Goal: Information Seeking & Learning: Learn about a topic

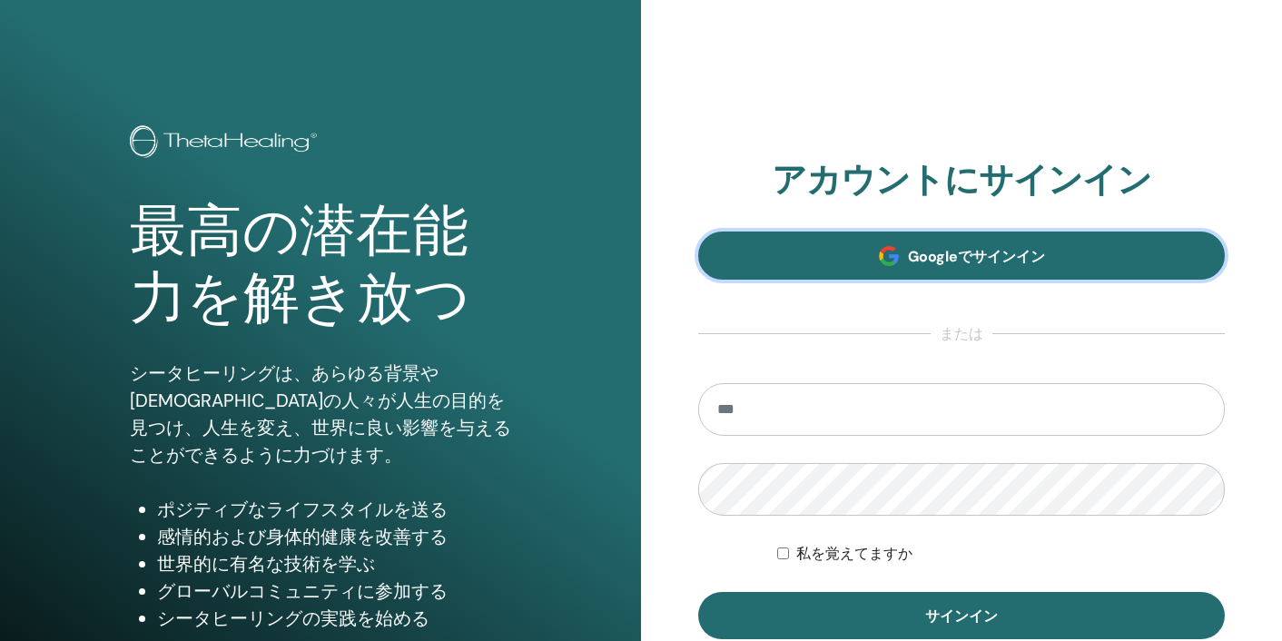
click at [761, 261] on link "Googleでサインイン" at bounding box center [961, 255] width 527 height 48
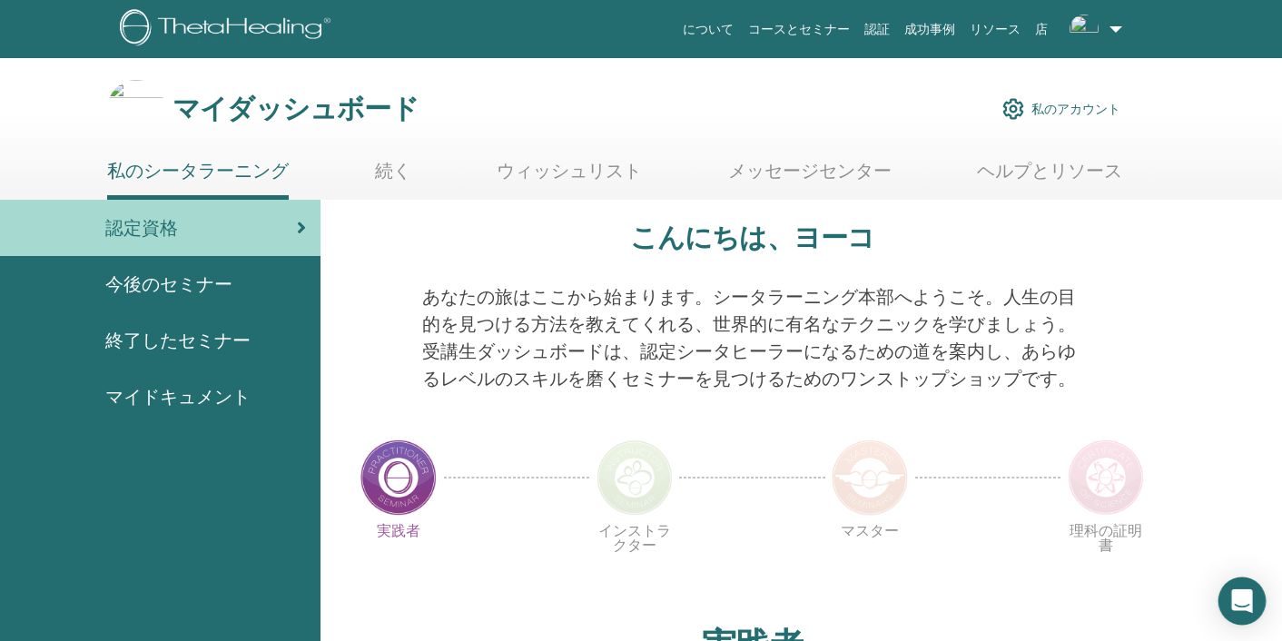
click at [1236, 608] on icon "Open Intercom Messenger" at bounding box center [1241, 601] width 21 height 24
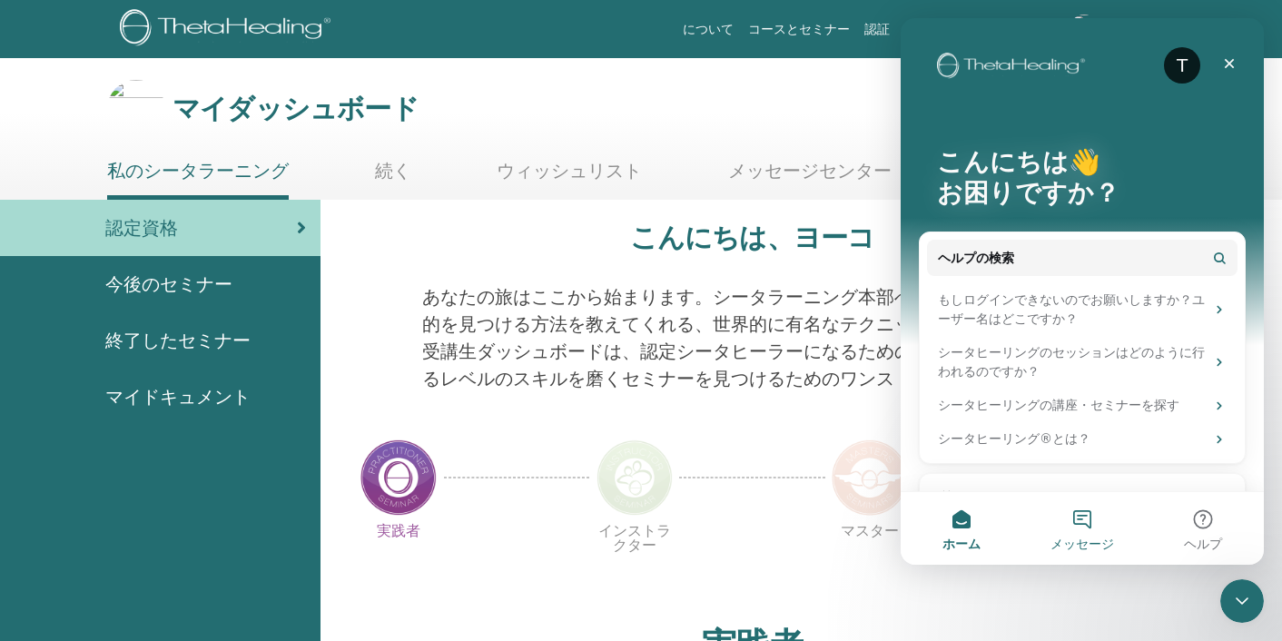
click at [1088, 517] on button "メッセージ" at bounding box center [1081, 528] width 121 height 73
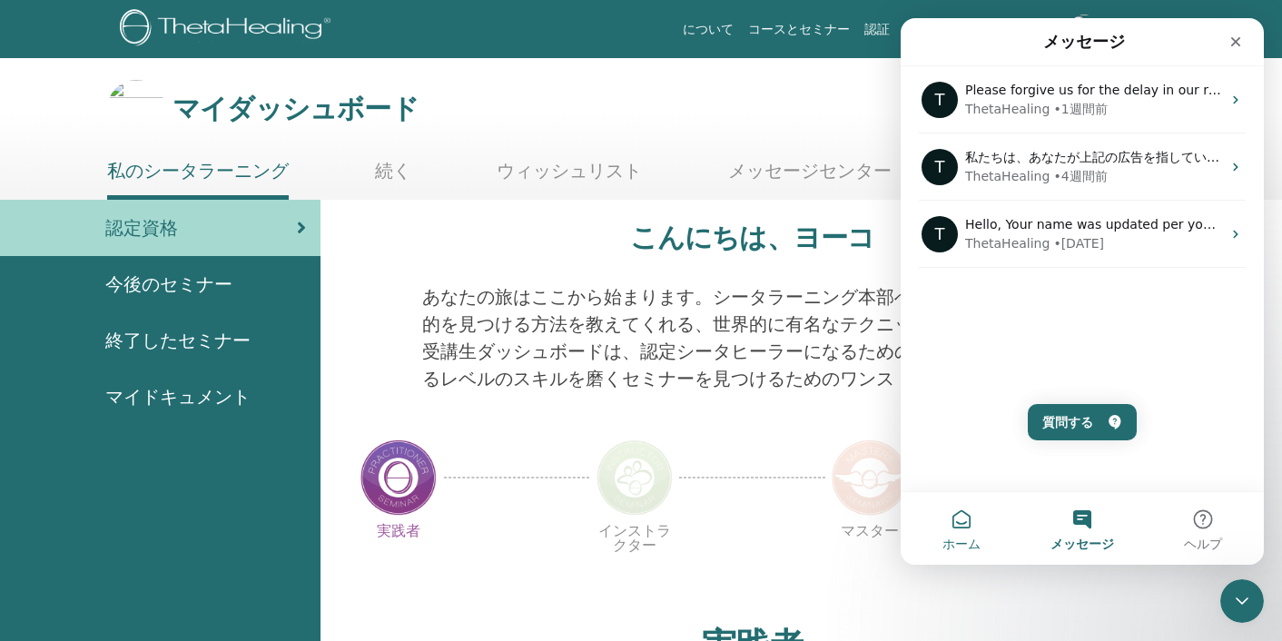
click at [958, 521] on button "ホーム" at bounding box center [961, 528] width 121 height 73
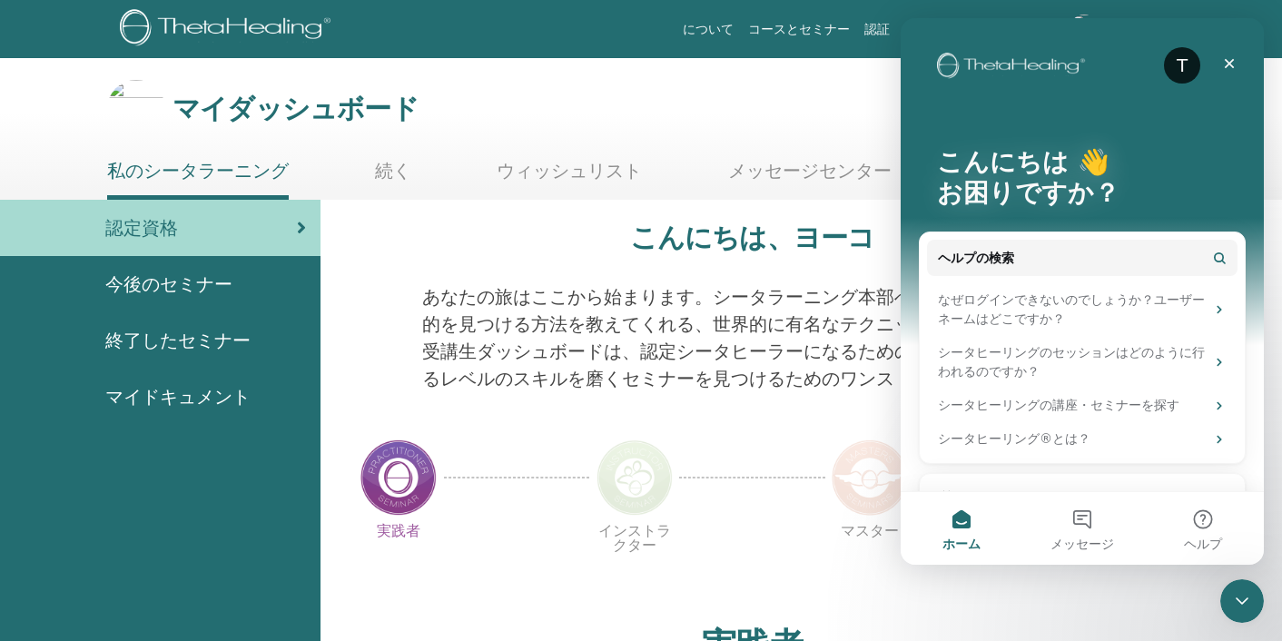
click at [651, 442] on img at bounding box center [634, 477] width 76 height 76
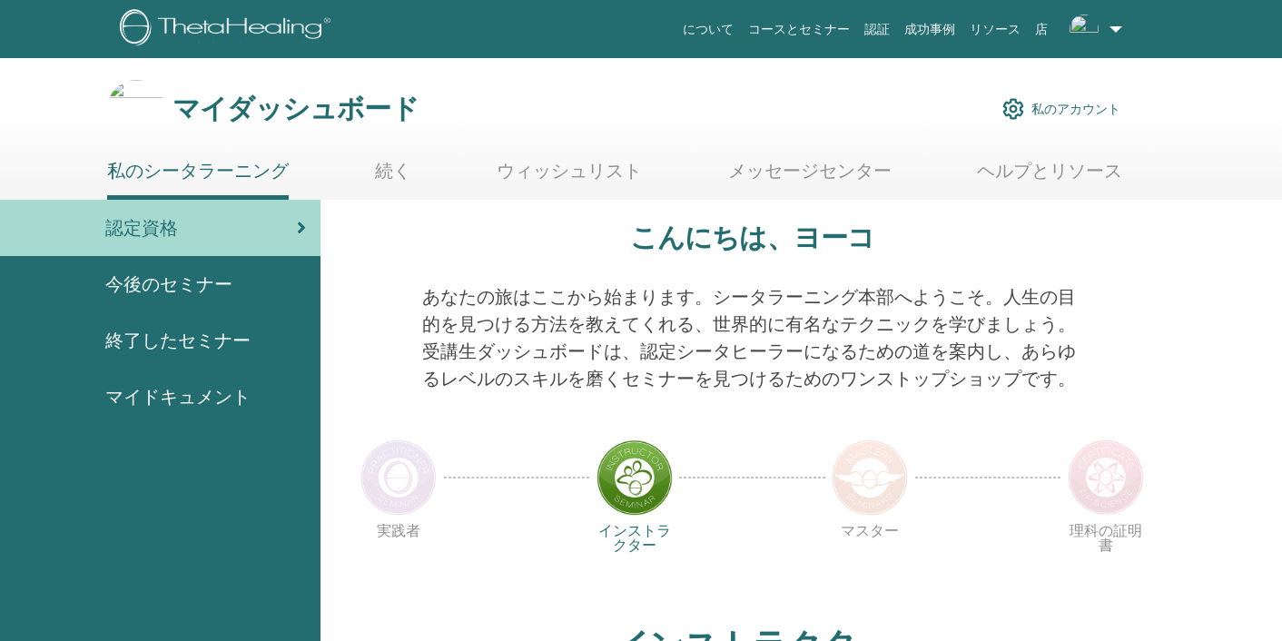
click at [556, 389] on font "あなたの旅はここから始まります。シータラーニング本部へようこそ。人生の目的を見つける方法を教えてくれる、世界的に有名なテクニックを学びましょう。受講生ダッシュ…" at bounding box center [749, 337] width 654 height 105
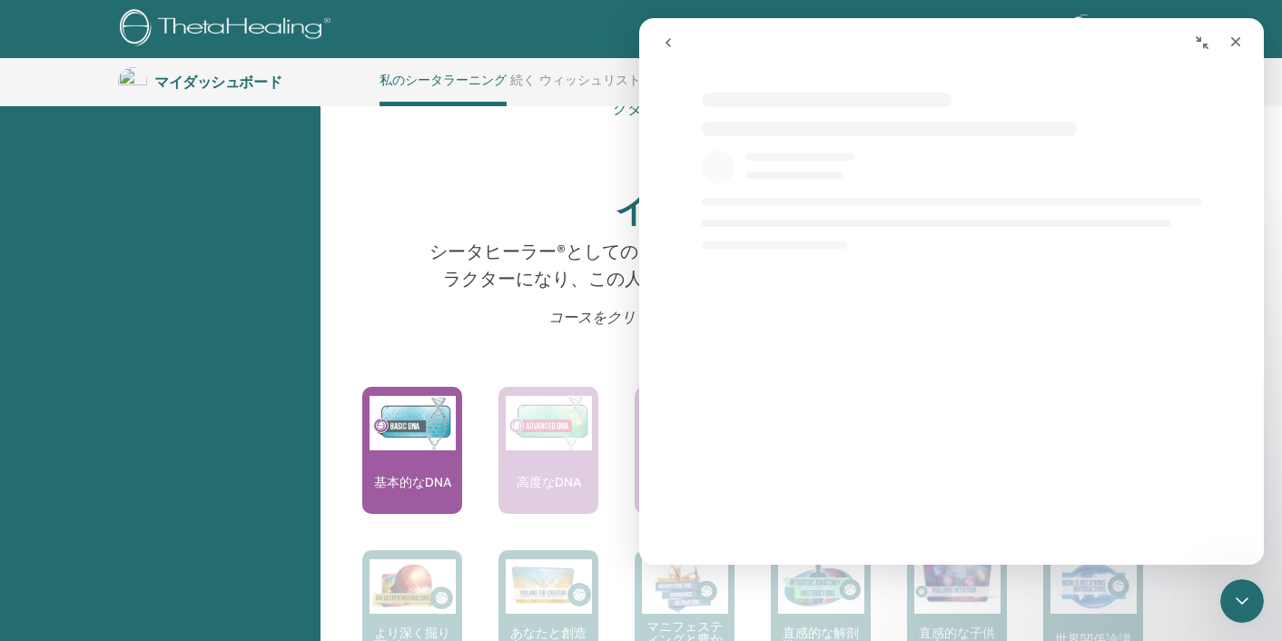
select select "**"
click at [1239, 44] on icon "クローズ" at bounding box center [1236, 42] width 10 height 10
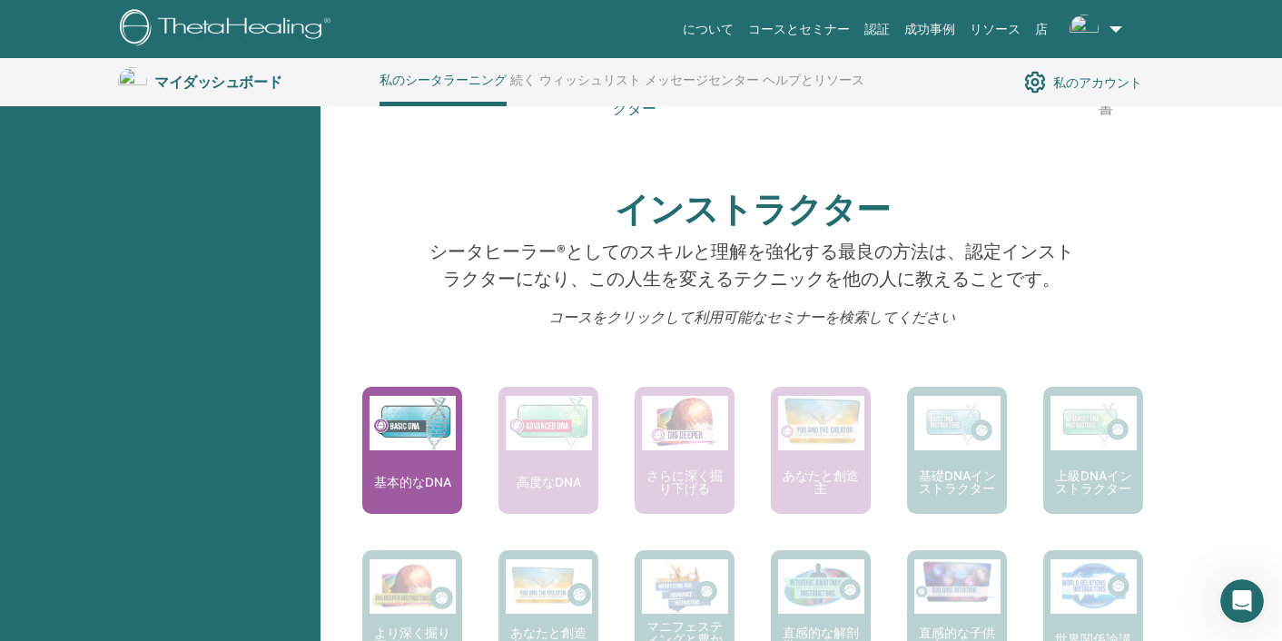
select select "**"
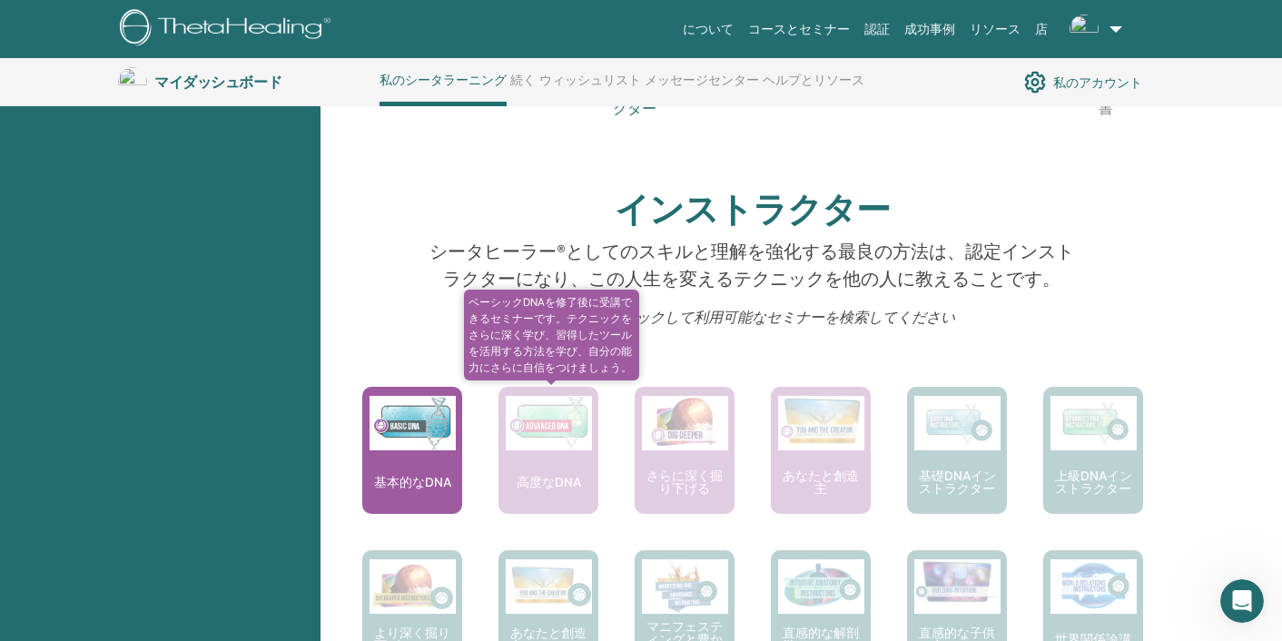
click at [526, 461] on div "高度なDNA" at bounding box center [548, 450] width 100 height 127
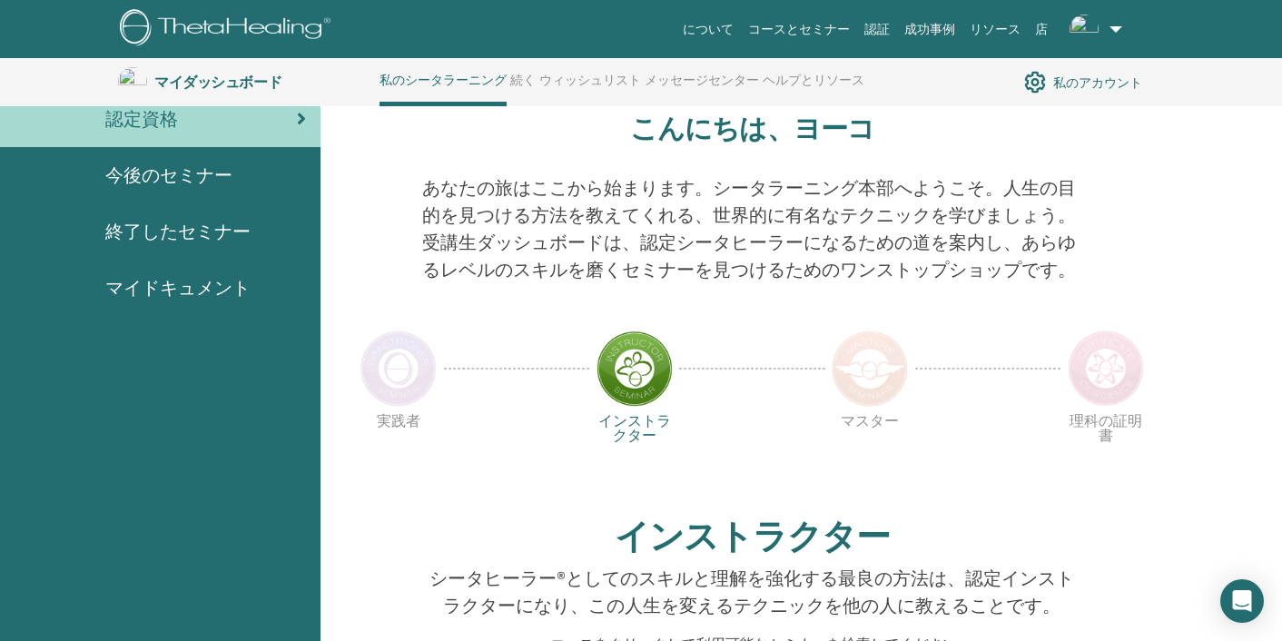
scroll to position [73, 0]
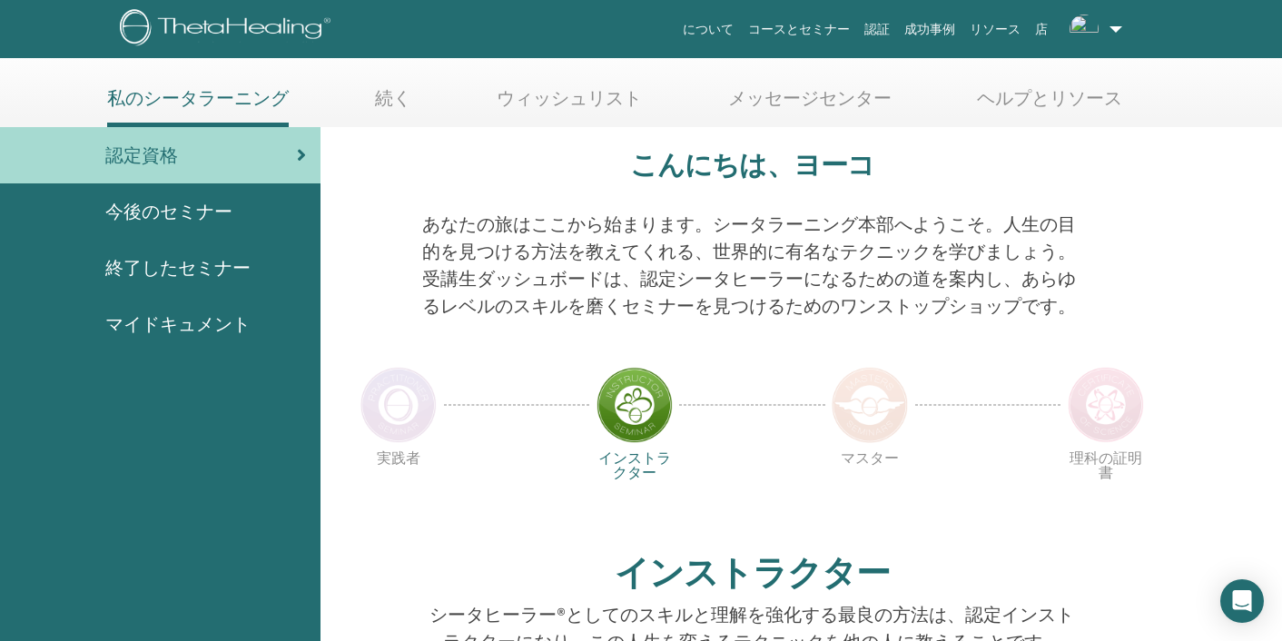
click at [268, 266] on div "終了したセミナー" at bounding box center [160, 267] width 291 height 27
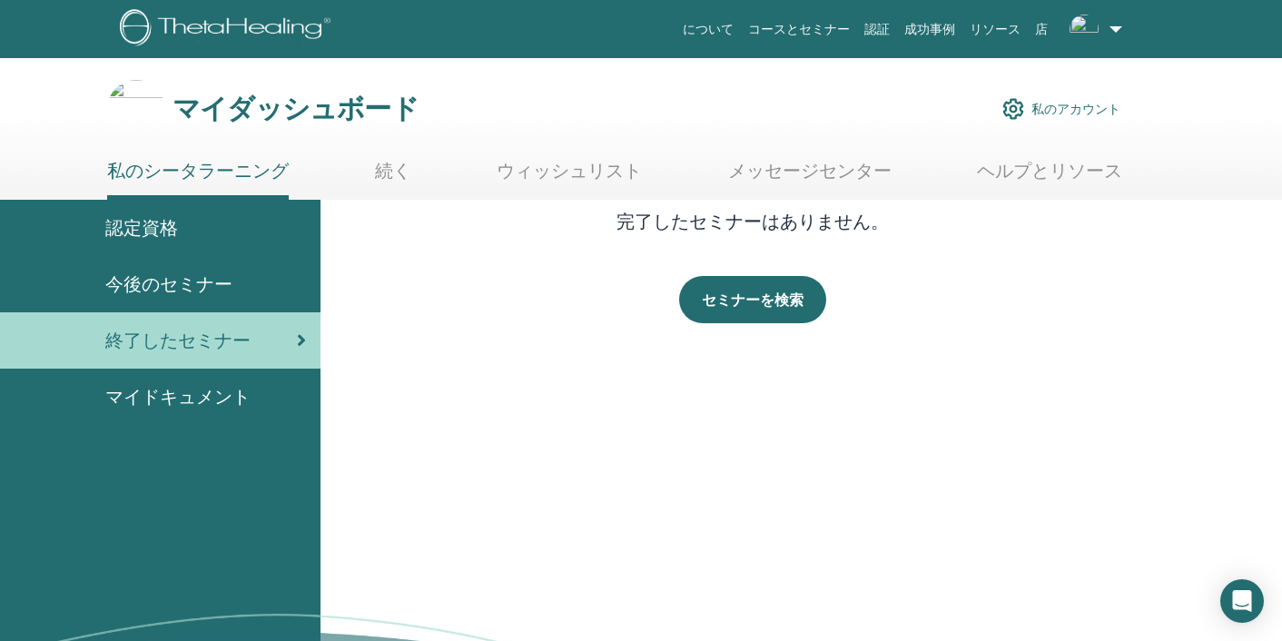
click at [293, 271] on div "今後のセミナー" at bounding box center [160, 284] width 291 height 27
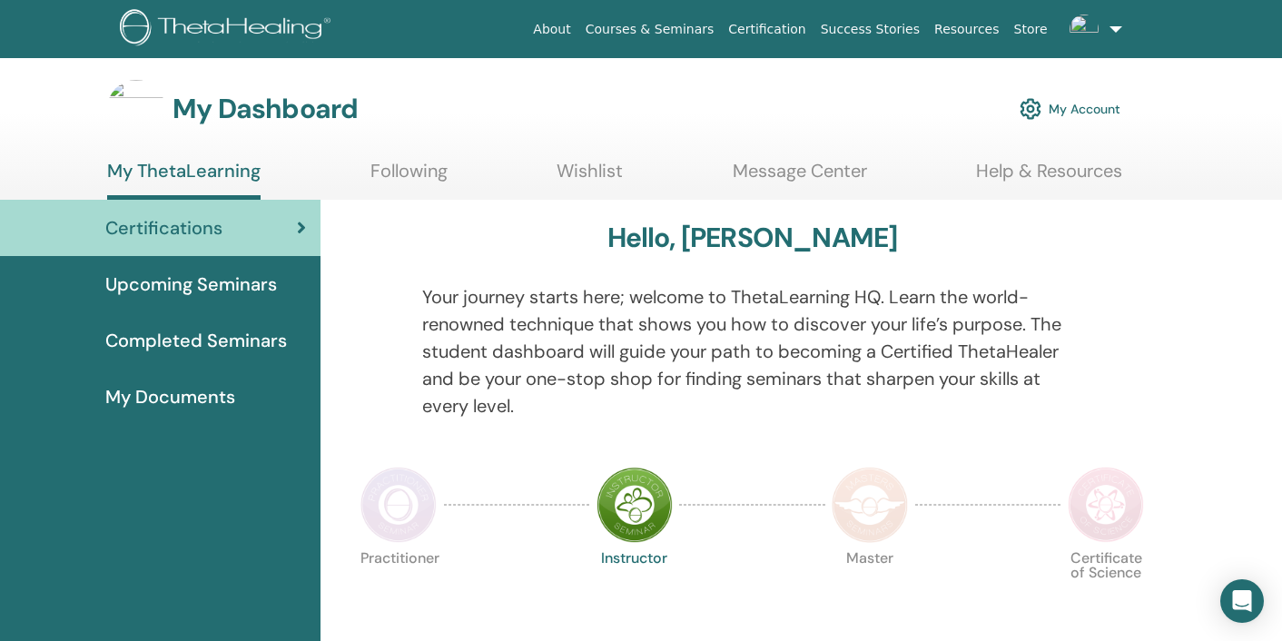
scroll to position [73, 0]
